Goal: Task Accomplishment & Management: Use online tool/utility

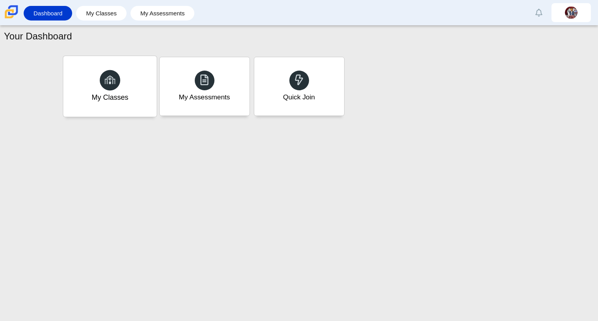
click at [125, 76] on div "My Classes" at bounding box center [109, 86] width 93 height 61
click at [307, 85] on div "Quick Join" at bounding box center [298, 86] width 93 height 61
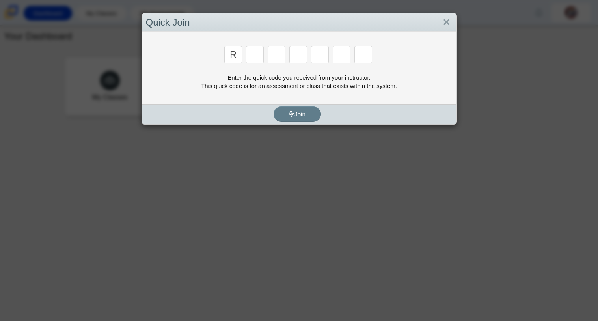
type input "r"
type input "c"
type input "g"
type input "2"
type input "v"
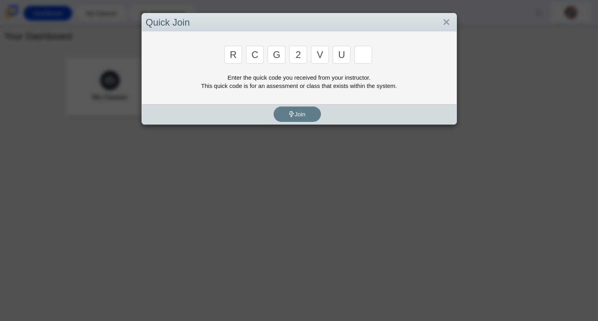
type input "u"
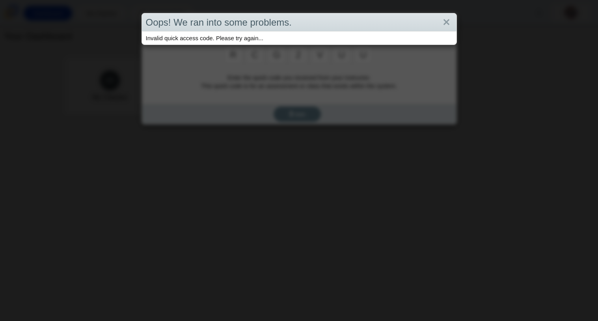
type input "u"
click at [449, 19] on link "Close" at bounding box center [446, 22] width 12 height 13
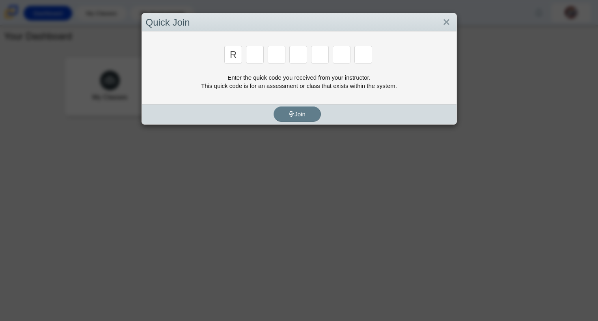
type input "r"
type input "c"
type input "g"
type input "2"
type input "9"
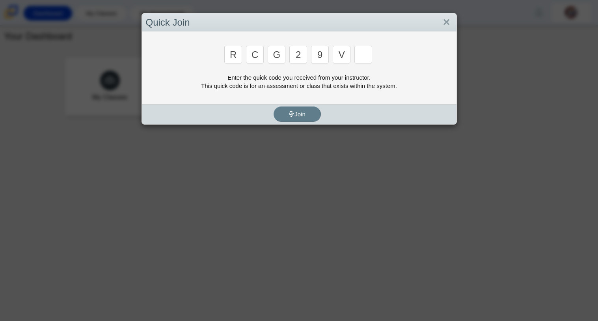
type input "v"
type input "u"
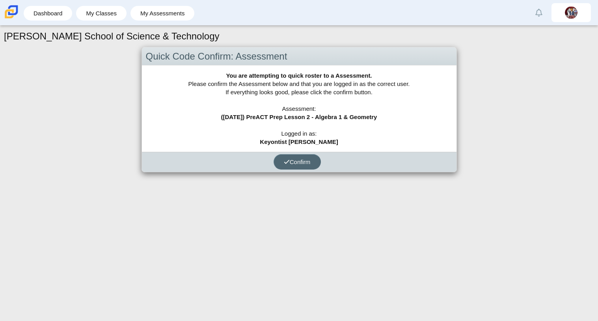
click at [302, 163] on span "Confirm" at bounding box center [297, 161] width 27 height 7
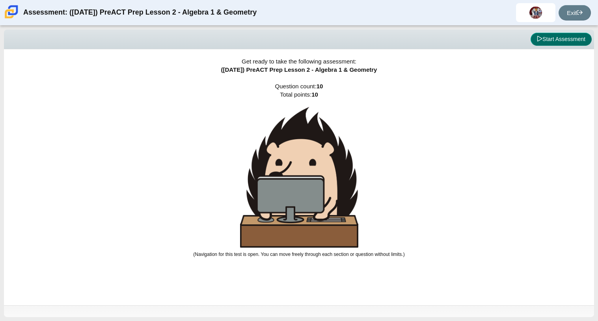
click at [568, 40] on button "Start Assessment" at bounding box center [560, 39] width 61 height 13
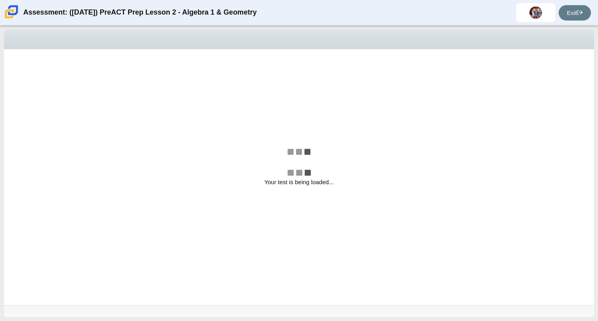
select select "bbf5d072-3e0b-44c4-9a12-6e7c9033f65b"
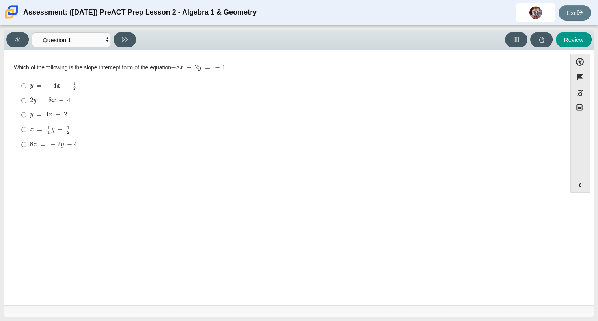
click at [43, 104] on mjx-container "2 y = 8 x − 4" at bounding box center [50, 99] width 41 height 15
click at [26, 104] on input "2 y = 8 x − 4 2 y = 8 x − 4" at bounding box center [23, 100] width 5 height 14
radio input "true"
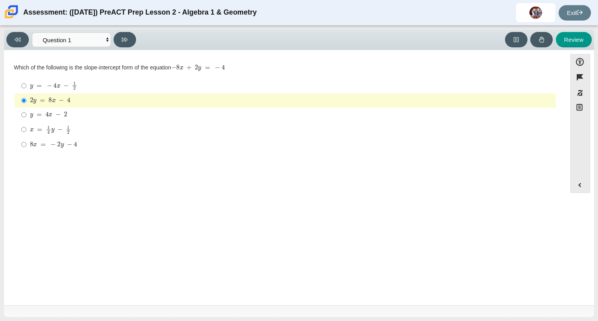
click at [55, 148] on mjx-container "8 x = − 2 y − 4" at bounding box center [53, 143] width 47 height 15
click at [26, 148] on input "8 x = − 2 y − 4 8 x = − 2 y − 4" at bounding box center [23, 144] width 5 height 14
radio input "true"
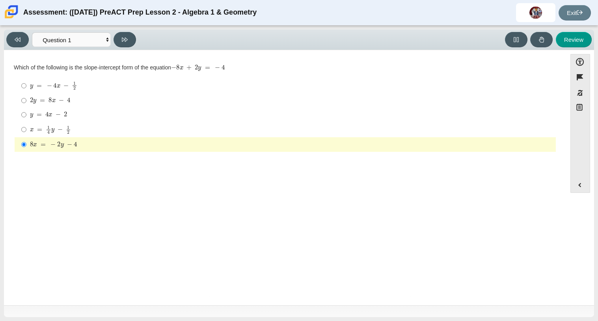
click at [35, 113] on mjx-math "Assessment items" at bounding box center [48, 114] width 37 height 7
click at [26, 113] on input "y = 4 x − 2 y = 4 x − 2" at bounding box center [23, 115] width 5 height 14
radio input "true"
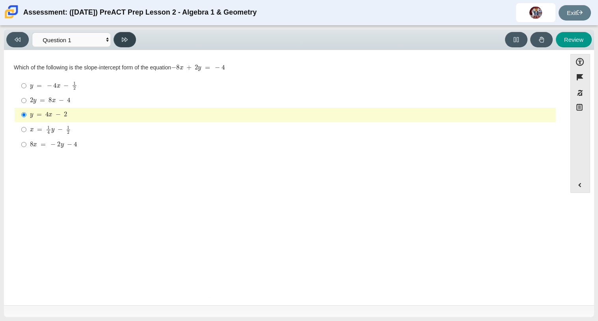
click at [119, 35] on button at bounding box center [124, 39] width 22 height 15
select select "ed62e223-81bd-4cbf-ab48-ab975844bd1f"
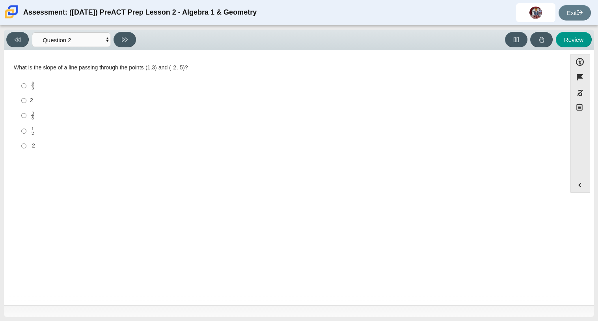
click at [36, 89] on div "8 3" at bounding box center [291, 85] width 522 height 9
click at [26, 89] on input "8 3 8 thirds" at bounding box center [23, 85] width 5 height 15
radio input "true"
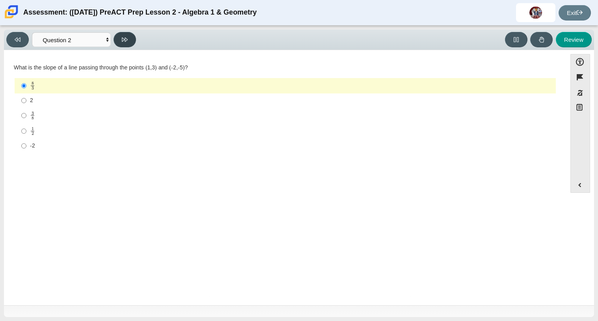
click at [123, 45] on button at bounding box center [124, 39] width 22 height 15
select select "97f4f5fa-a52e-4fed-af51-565bfcdf47cb"
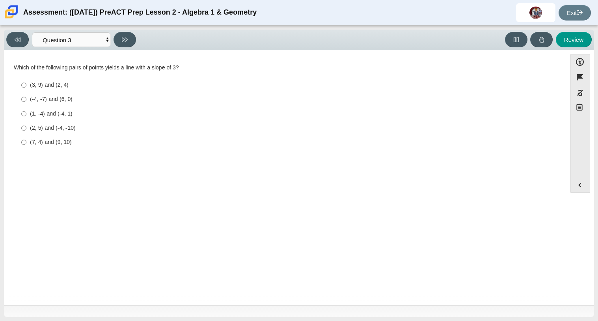
click at [273, 131] on div "(2, 5) and (-4, -10)" at bounding box center [291, 128] width 522 height 8
click at [26, 131] on input "(2, 5) and (-4, -10) (2, 5) and (-4, -10)" at bounding box center [23, 128] width 5 height 14
radio input "true"
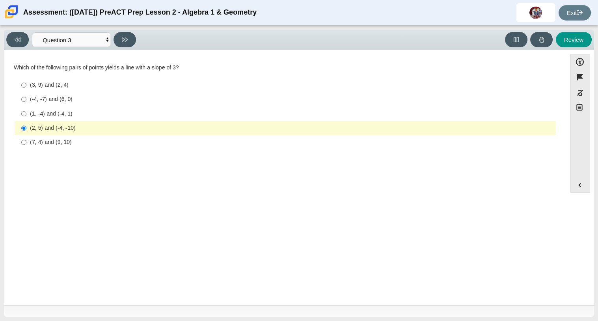
click at [55, 86] on div "(3, 9) and (2, 4)" at bounding box center [291, 85] width 522 height 8
click at [26, 86] on input "(3, 9) and (2, 4) (3, 9) and (2, 4)" at bounding box center [23, 85] width 5 height 14
radio input "true"
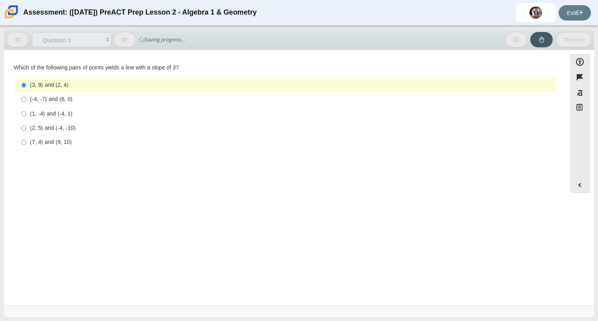
click at [27, 88] on label "(3, 9) and (2, 4) (3, 9) and (2, 4)" at bounding box center [286, 85] width 540 height 14
click at [26, 88] on input "(3, 9) and (2, 4) (3, 9) and (2, 4)" at bounding box center [23, 85] width 5 height 14
click at [27, 88] on label "(3, 9) and (2, 4) (3, 9) and (2, 4)" at bounding box center [286, 85] width 540 height 14
click at [26, 88] on input "(3, 9) and (2, 4) (3, 9) and (2, 4)" at bounding box center [23, 85] width 5 height 14
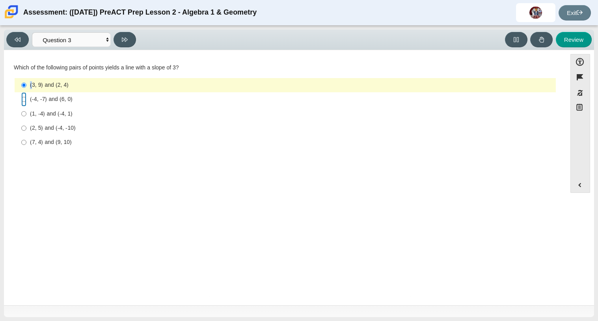
click at [24, 99] on input "(-4, -7) and (6, 0) (-4, -7) and (6, 0)" at bounding box center [23, 99] width 5 height 14
radio input "true"
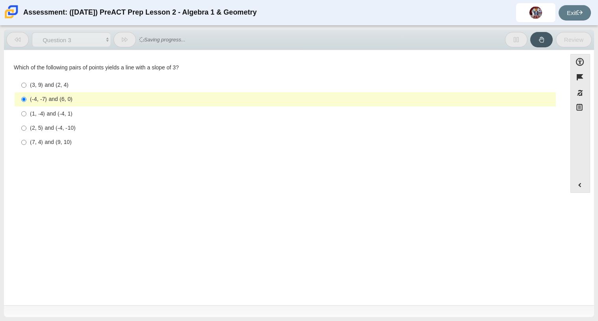
click at [33, 147] on label "(7, 4) and (9, 10) (7, 4) and (9, 10)" at bounding box center [286, 142] width 540 height 14
click at [26, 147] on input "(7, 4) and (9, 10) (7, 4) and (9, 10)" at bounding box center [23, 142] width 5 height 14
radio input "true"
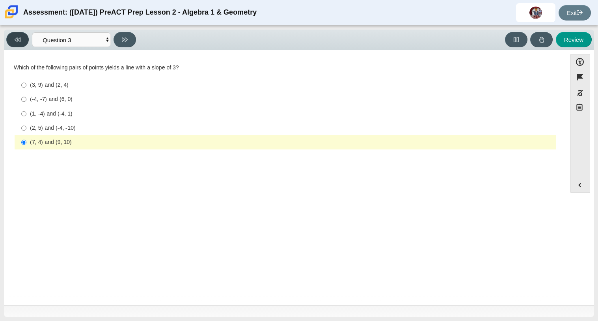
click at [15, 45] on button at bounding box center [17, 39] width 22 height 15
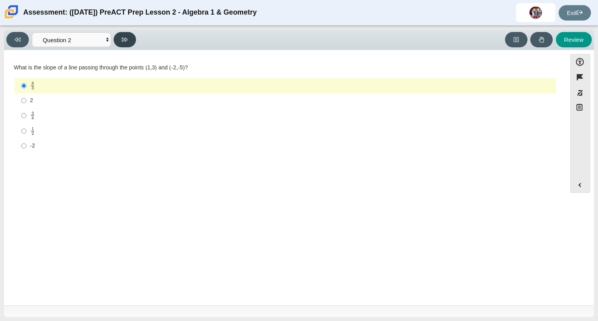
click at [122, 37] on icon at bounding box center [125, 39] width 6 height 4
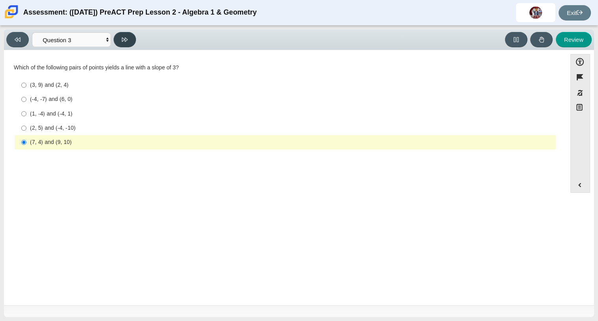
click at [122, 37] on icon at bounding box center [125, 39] width 6 height 4
select select "89427bb7-e313-4f00-988f-8b8255897029"
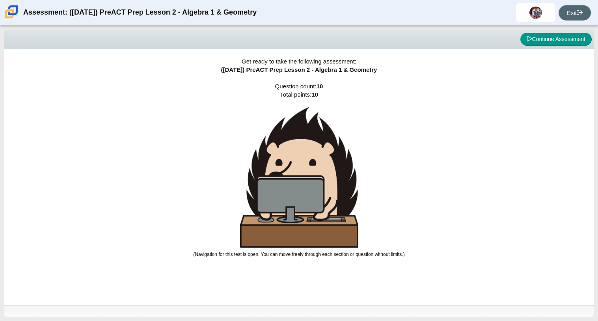
click at [569, 13] on link "Exit" at bounding box center [574, 12] width 32 height 15
